Goal: Transaction & Acquisition: Purchase product/service

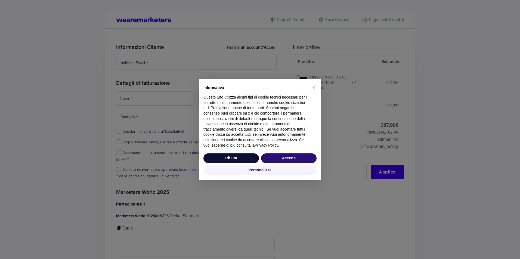
type input "[PERSON_NAME][EMAIL_ADDRESS][DOMAIN_NAME]"
type input "Programmazione"
type input "De Giorgi"
type input "[PHONE_NUMBER]"
click at [291, 159] on button "Accetta" at bounding box center [288, 159] width 55 height 10
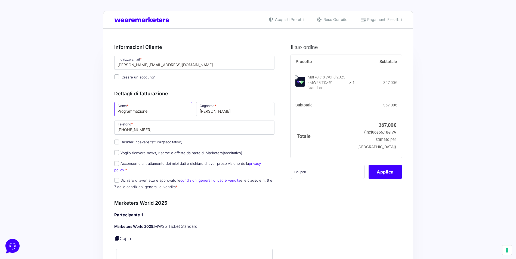
click at [140, 114] on input "Programmazione" at bounding box center [153, 109] width 78 height 14
type input "Valerio"
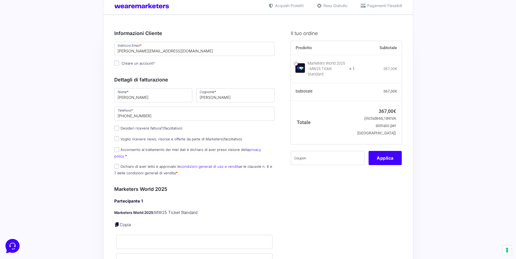
scroll to position [27, 0]
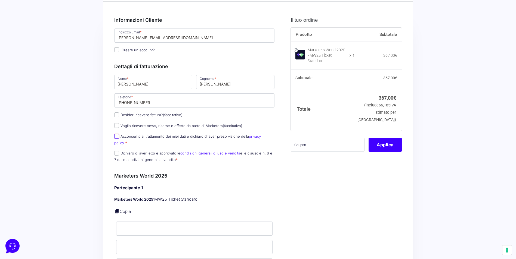
click at [117, 137] on input "Acconsento al trattamento dei miei dati e dichiaro di aver preso visione della …" at bounding box center [116, 136] width 5 height 5
checkbox input "true"
click at [117, 151] on input "Dichiaro di aver letto e approvato le condizioni generali di uso e vendita e le…" at bounding box center [116, 153] width 5 height 5
checkbox input "true"
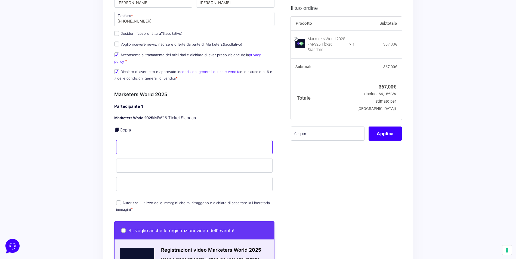
click at [129, 143] on input "Nome *" at bounding box center [194, 147] width 157 height 14
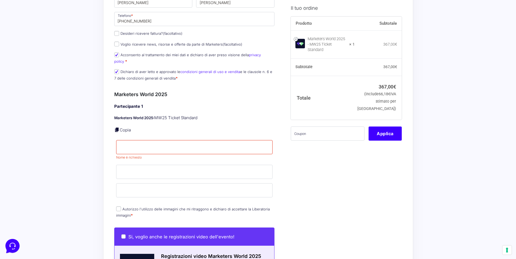
click at [74, 145] on div "Acquisti Protetti Reso Gratuito Pagamenti Flessibili Riepilogo Ordine 367,00 € …" at bounding box center [258, 252] width 516 height 723
click at [161, 142] on input "Nome *" at bounding box center [194, 147] width 157 height 14
type input "Valerio"
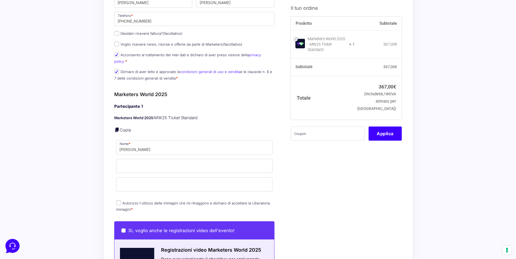
click at [83, 149] on div "Acquisti Protetti Reso Gratuito Pagamenti Flessibili Riepilogo Ordine 367,00 € …" at bounding box center [258, 249] width 516 height 716
click at [139, 160] on input "Cognome *" at bounding box center [194, 166] width 157 height 14
click at [95, 166] on div "Acquisti Protetti Reso Gratuito Pagamenti Flessibili Riepilogo Ordine 367,00 € …" at bounding box center [258, 249] width 516 height 716
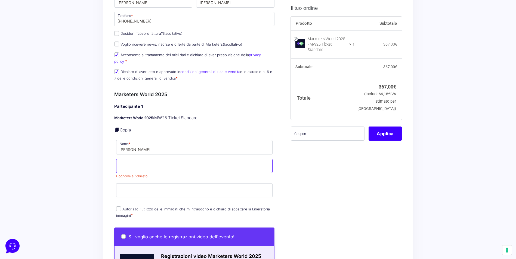
click at [148, 159] on input "Cognome *" at bounding box center [194, 166] width 157 height 14
type input "De Giorgi"
click at [93, 144] on div "Acquisti Protetti Reso Gratuito Pagamenti Flessibili Riepilogo Ordine 367,00 € …" at bounding box center [258, 252] width 516 height 723
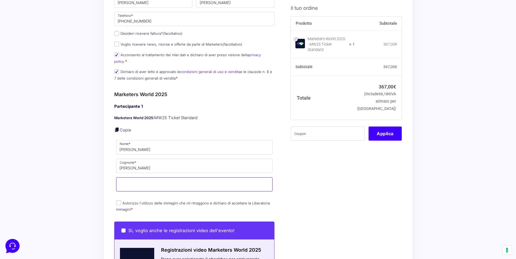
drag, startPoint x: 122, startPoint y: 180, endPoint x: 95, endPoint y: 180, distance: 27.2
click at [122, 180] on input "Email *" at bounding box center [194, 184] width 157 height 14
click at [75, 178] on div "Acquisti Protetti Reso Gratuito Pagamenti Flessibili Riepilogo Ordine 367,00 € …" at bounding box center [258, 249] width 516 height 717
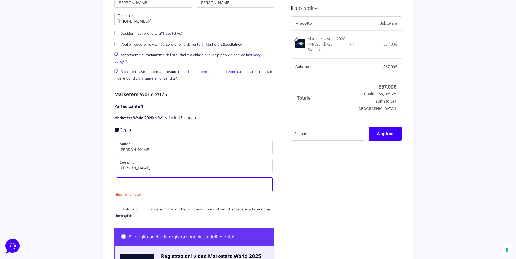
click at [134, 182] on input "Email *" at bounding box center [194, 184] width 157 height 14
type input "[PERSON_NAME][EMAIL_ADDRESS][DOMAIN_NAME]"
click at [92, 189] on div "Acquisti Protetti Reso Gratuito Pagamenti Flessibili Riepilogo Ordine 367,00 € …" at bounding box center [258, 252] width 516 height 723
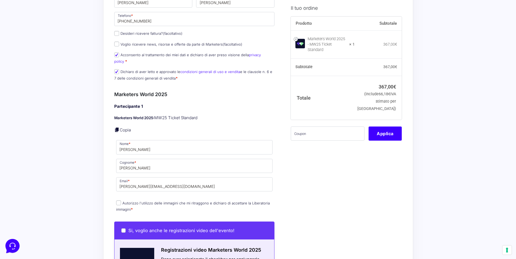
click at [118, 201] on input "Autorizzo l'utilizzo delle immagini che mi ritraggono e dichiaro di accettare l…" at bounding box center [118, 203] width 5 height 5
checkbox input "true"
click at [308, 128] on input "text" at bounding box center [328, 133] width 74 height 14
paste input "MW25ARI"
type input "MW25ARI"
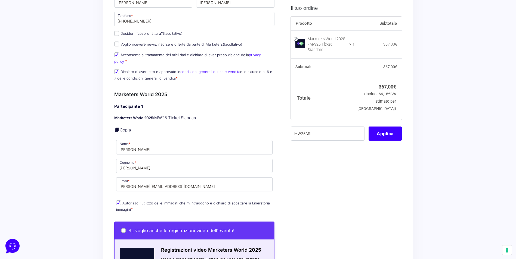
click at [348, 175] on div "Il tuo ordine Prodotto Subtotale Marketers World 2025 - MW25 Ticket Standard × …" at bounding box center [343, 248] width 115 height 638
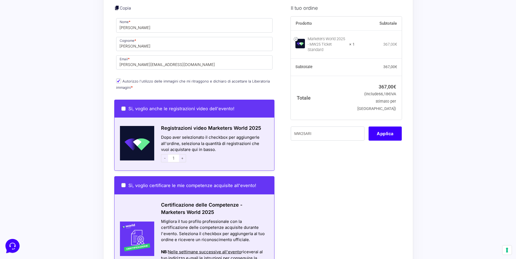
scroll to position [217, 0]
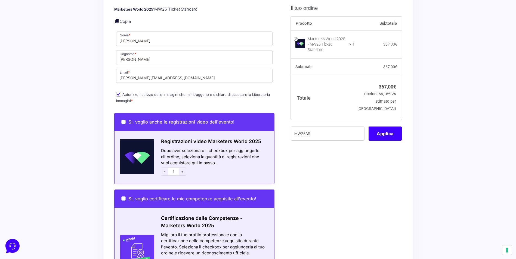
click at [398, 132] on button "Applica" at bounding box center [384, 133] width 33 height 14
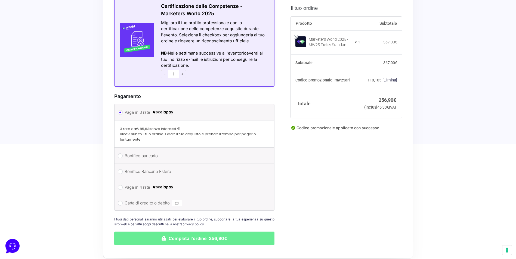
scroll to position [435, 0]
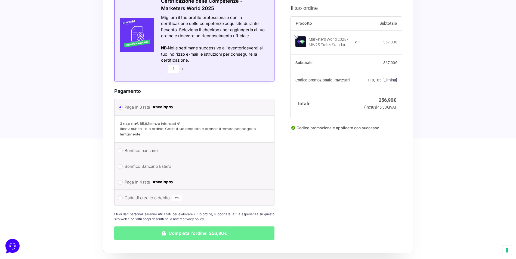
click at [208, 228] on button "Completa l'ordine 256,90€" at bounding box center [194, 234] width 160 height 14
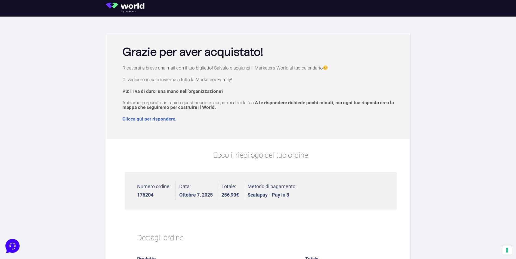
click at [441, 139] on section "Grazie per aver acquistato! Riceverai a breve una mail con il tuo biglietto! Sa…" at bounding box center [258, 246] width 516 height 459
click at [126, 8] on img at bounding box center [127, 8] width 42 height 10
click at [141, 8] on img at bounding box center [127, 8] width 42 height 10
